Goal: Transaction & Acquisition: Purchase product/service

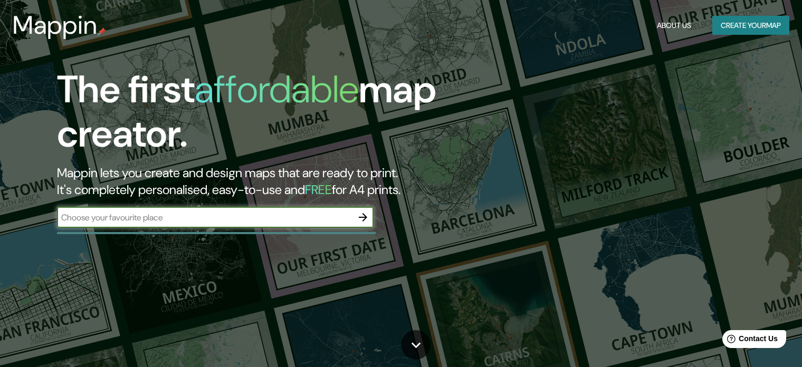
click at [270, 218] on input "text" at bounding box center [204, 218] width 295 height 12
type input "isla ometepe nicaragua"
click at [367, 215] on icon "button" at bounding box center [363, 217] width 13 height 13
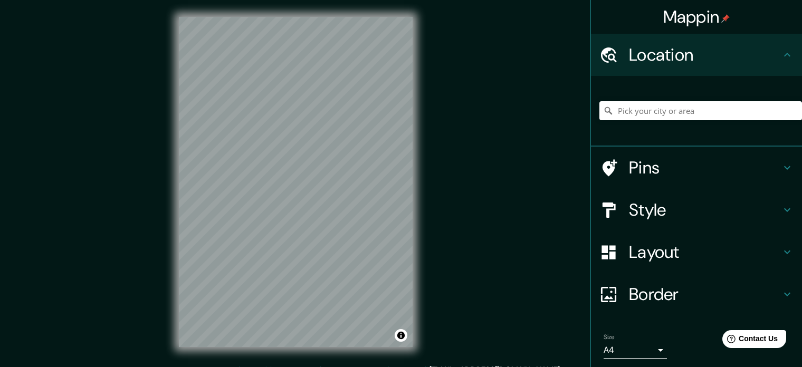
click at [620, 205] on div at bounding box center [614, 210] width 30 height 18
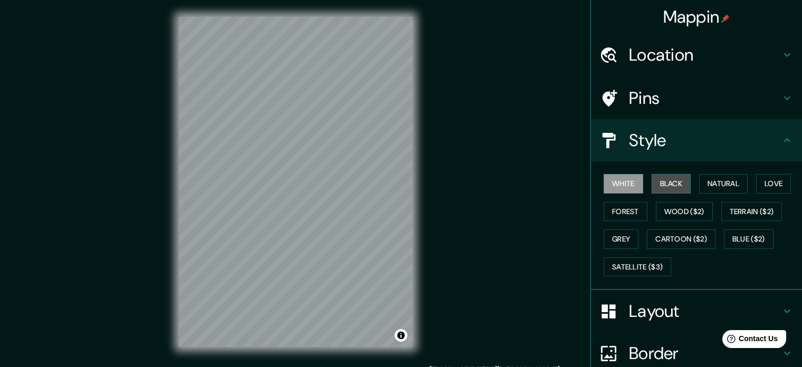
click at [670, 187] on button "Black" at bounding box center [671, 184] width 40 height 20
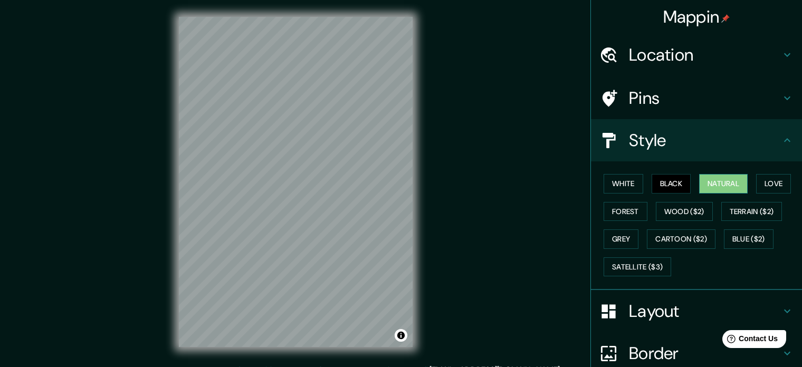
click at [711, 186] on button "Natural" at bounding box center [723, 184] width 49 height 20
click at [764, 186] on button "Love" at bounding box center [773, 184] width 35 height 20
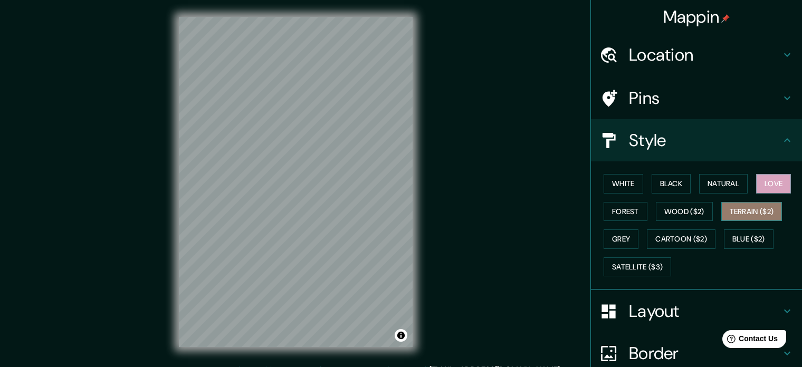
click at [752, 208] on button "Terrain ($2)" at bounding box center [751, 212] width 61 height 20
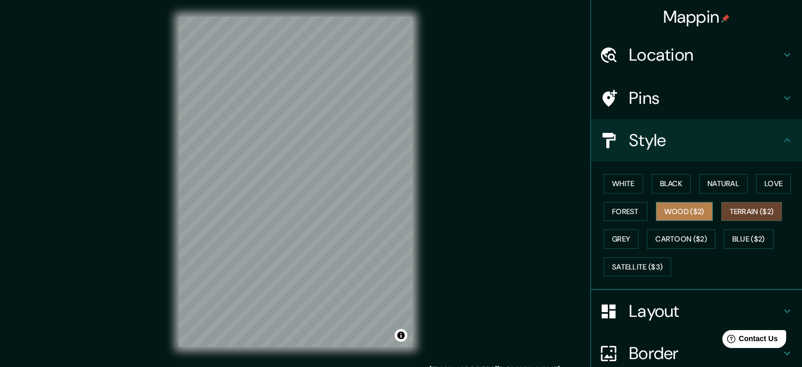
click at [681, 216] on button "Wood ($2)" at bounding box center [684, 212] width 57 height 20
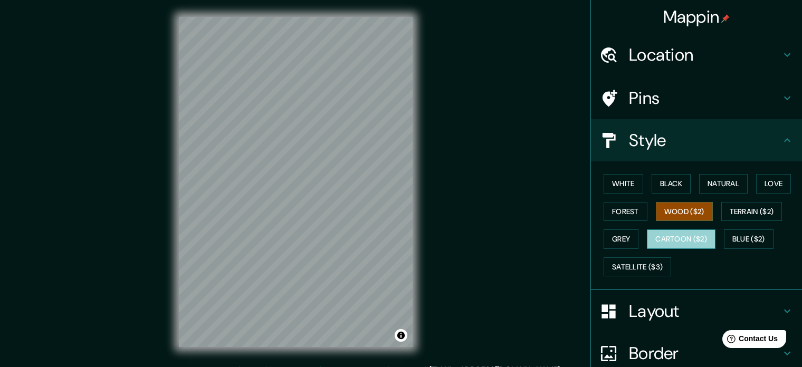
click at [678, 241] on button "Cartoon ($2)" at bounding box center [681, 239] width 69 height 20
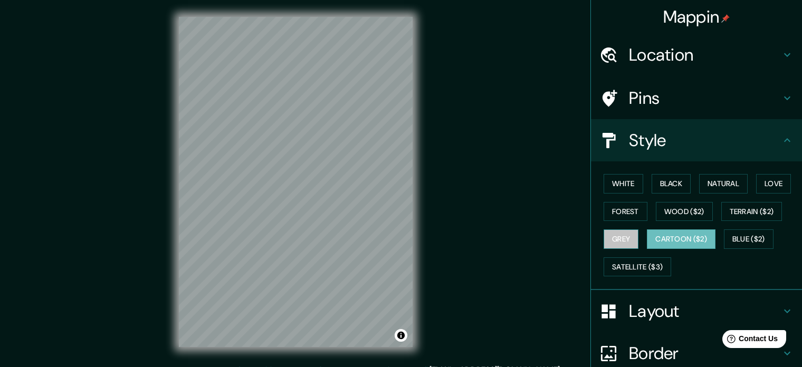
click at [611, 241] on button "Grey" at bounding box center [620, 239] width 35 height 20
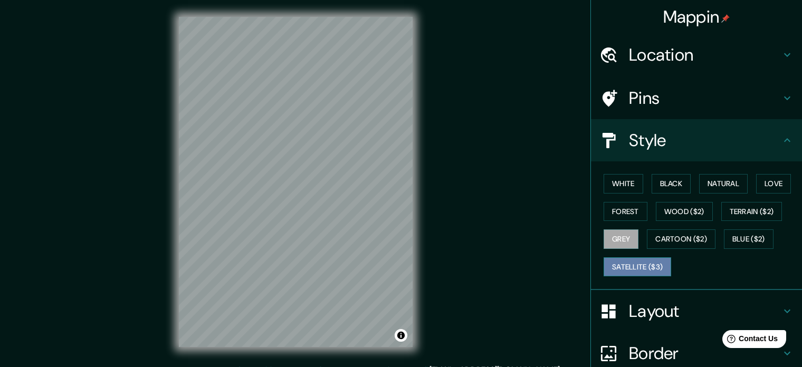
click at [621, 268] on button "Satellite ($3)" at bounding box center [637, 267] width 68 height 20
click at [607, 236] on button "Grey" at bounding box center [620, 239] width 35 height 20
click at [649, 227] on div "White Black Natural Love Forest Wood ($2) Terrain ($2) Grey Cartoon ($2) Blue (…" at bounding box center [700, 225] width 203 height 111
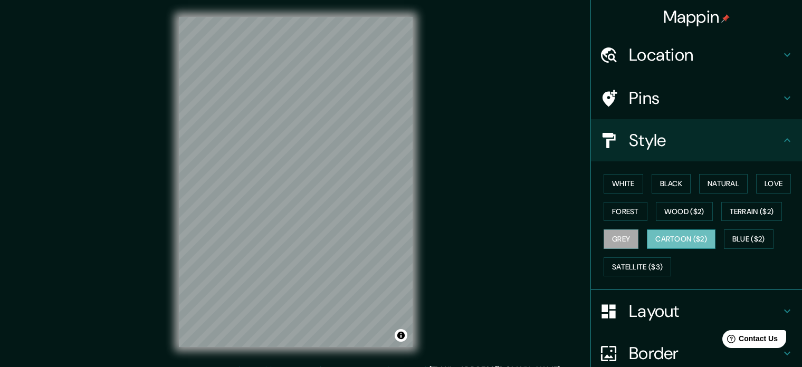
click at [666, 238] on button "Cartoon ($2)" at bounding box center [681, 239] width 69 height 20
click at [746, 237] on button "Blue ($2)" at bounding box center [749, 239] width 50 height 20
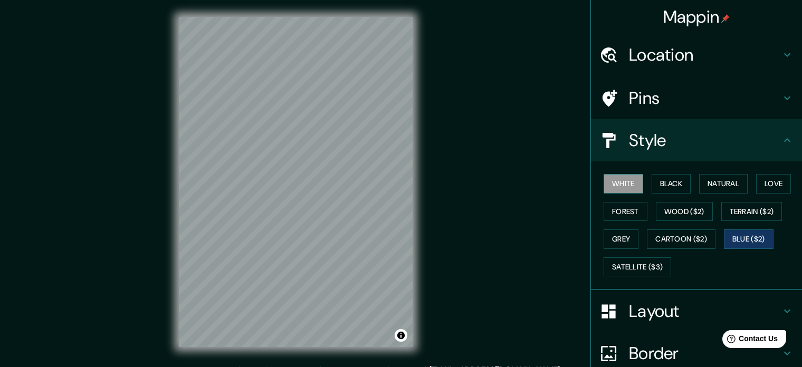
click at [613, 184] on button "White" at bounding box center [623, 184] width 40 height 20
click at [688, 214] on button "Wood ($2)" at bounding box center [684, 212] width 57 height 20
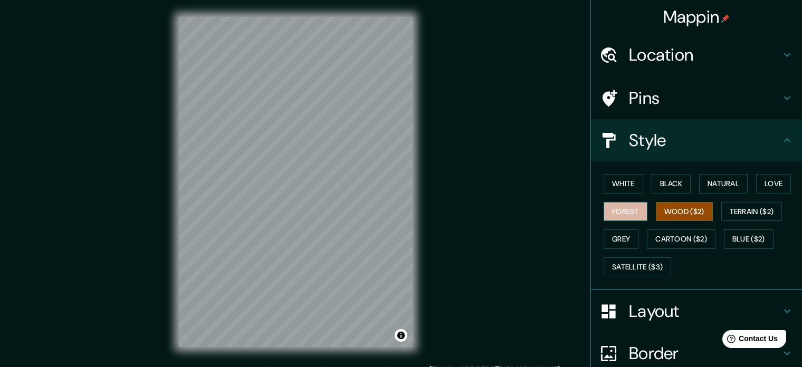
click at [605, 210] on button "Forest" at bounding box center [625, 212] width 44 height 20
click at [762, 178] on button "Love" at bounding box center [773, 184] width 35 height 20
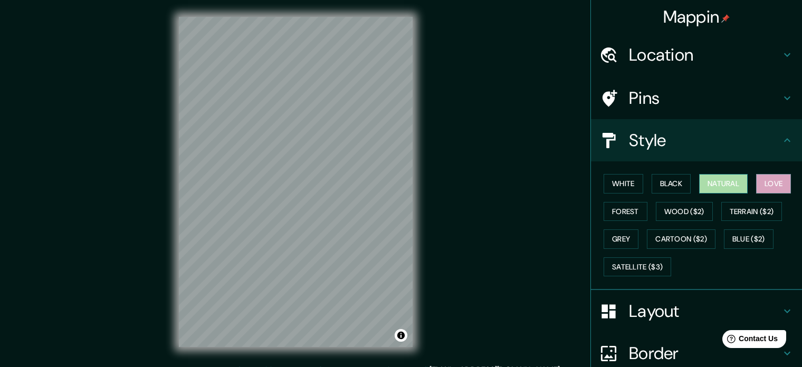
click at [714, 182] on button "Natural" at bounding box center [723, 184] width 49 height 20
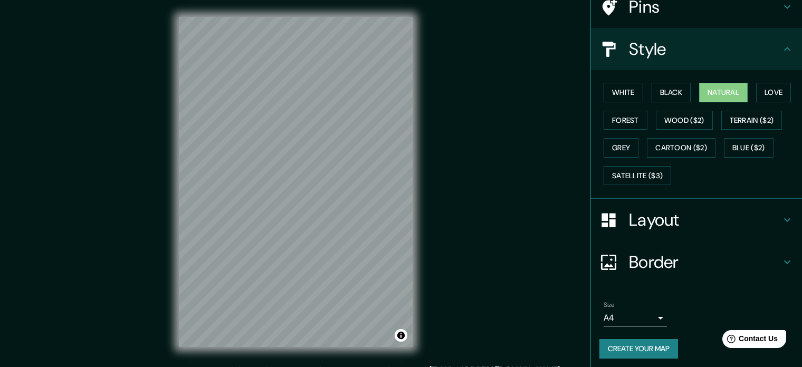
scroll to position [93, 0]
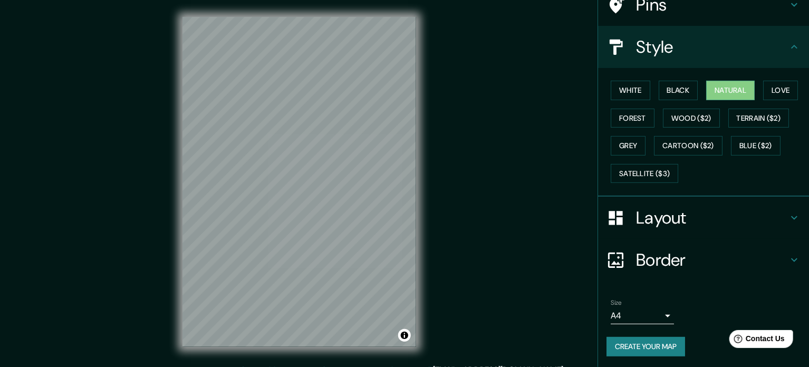
click at [654, 306] on body "Mappin Location Pins Style White Black Natural Love Forest Wood ($2) Terrain ($…" at bounding box center [404, 183] width 809 height 367
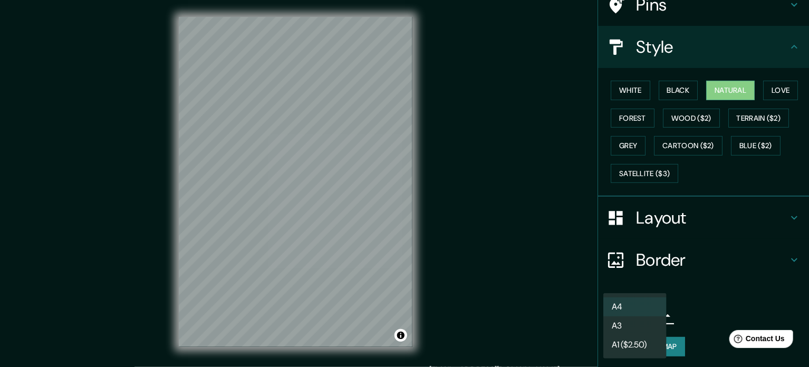
click at [715, 296] on div at bounding box center [404, 183] width 809 height 367
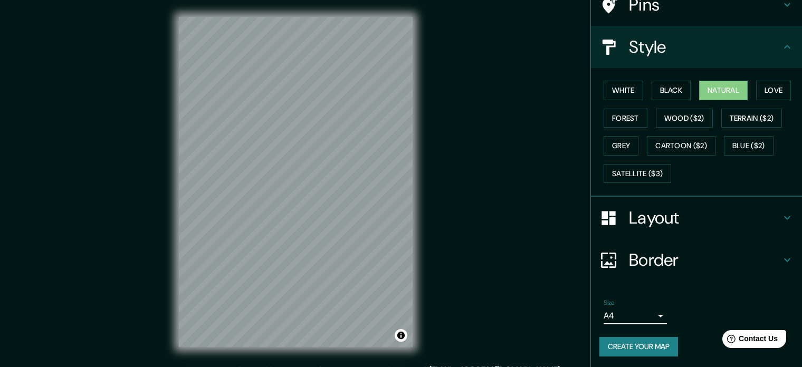
click at [645, 344] on button "Create your map" at bounding box center [638, 347] width 79 height 20
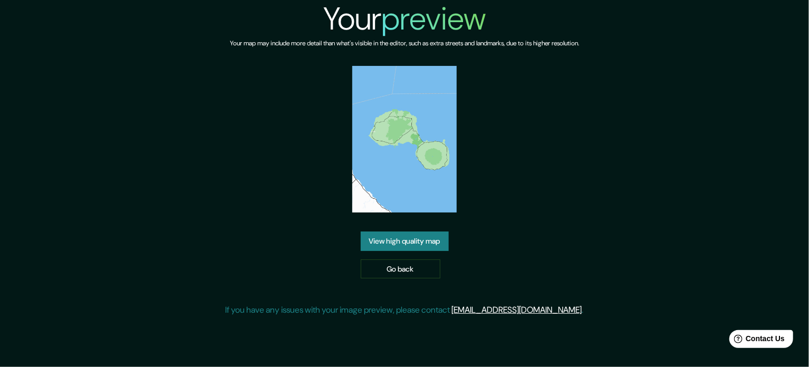
click at [421, 239] on link "View high quality map" at bounding box center [405, 242] width 88 height 20
